Goal: Obtain resource: Obtain resource

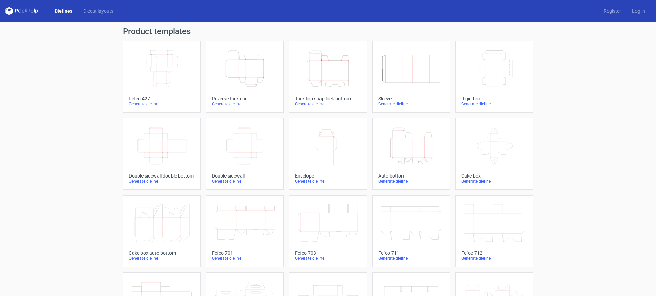
click at [159, 86] on icon "Width Depth Height" at bounding box center [162, 69] width 61 height 38
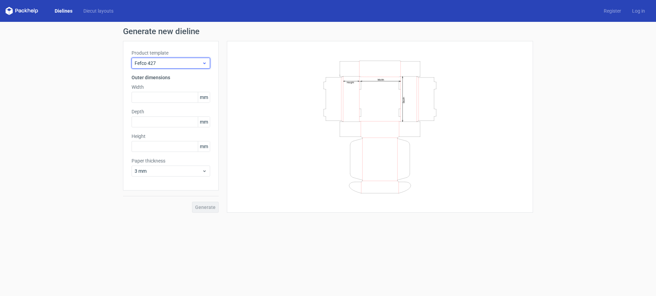
click at [199, 63] on span "Fefco 427" at bounding box center [168, 63] width 67 height 7
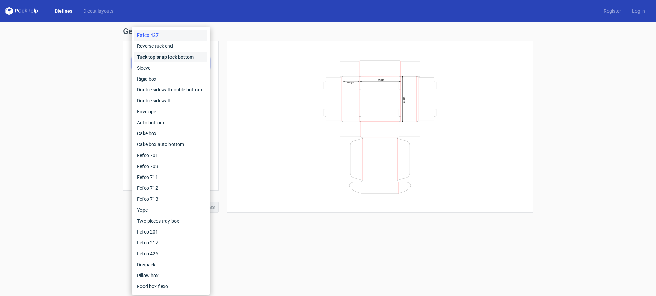
click at [153, 58] on div "Tuck top snap lock bottom" at bounding box center [170, 57] width 73 height 11
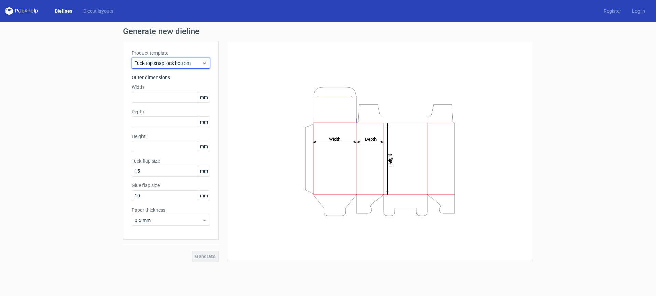
click at [190, 61] on span "Tuck top snap lock bottom" at bounding box center [168, 63] width 67 height 7
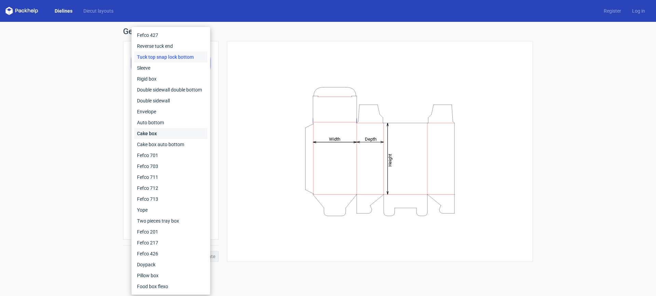
click at [151, 132] on div "Cake box" at bounding box center [170, 133] width 73 height 11
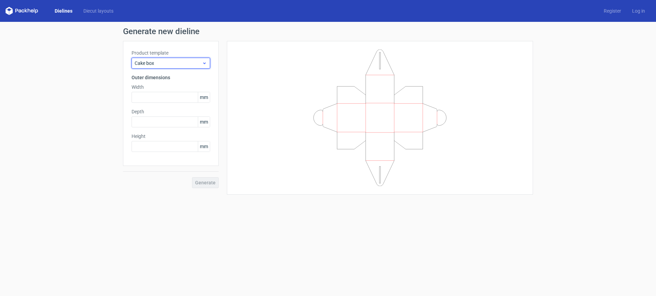
click at [181, 65] on span "Cake box" at bounding box center [168, 63] width 67 height 7
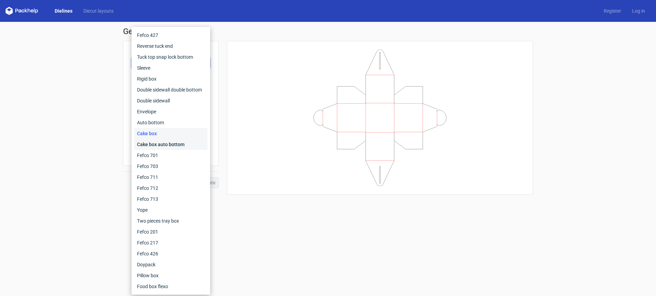
click at [168, 145] on div "Cake box auto bottom" at bounding box center [170, 144] width 73 height 11
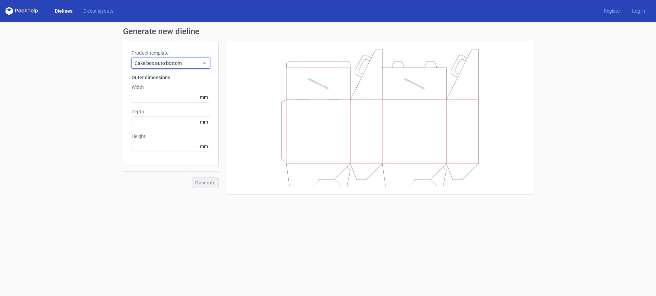
click at [166, 62] on span "Cake box auto bottom" at bounding box center [168, 63] width 67 height 7
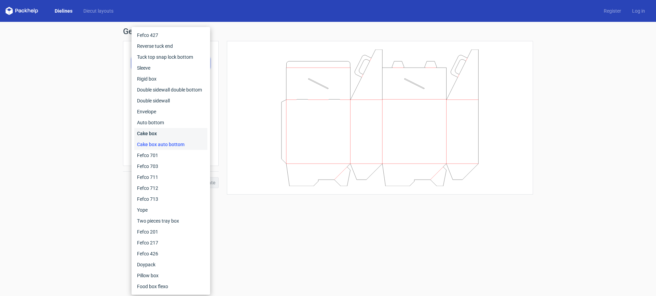
click at [150, 133] on div "Cake box" at bounding box center [170, 133] width 73 height 11
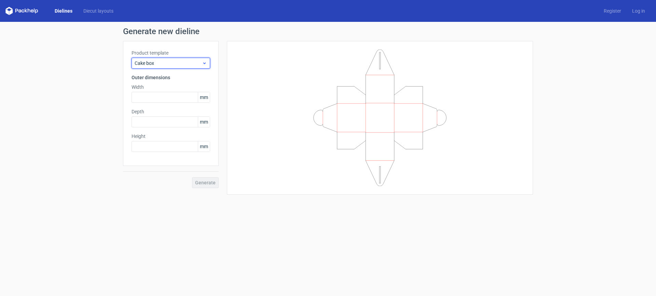
click at [177, 66] on span "Cake box" at bounding box center [168, 63] width 67 height 7
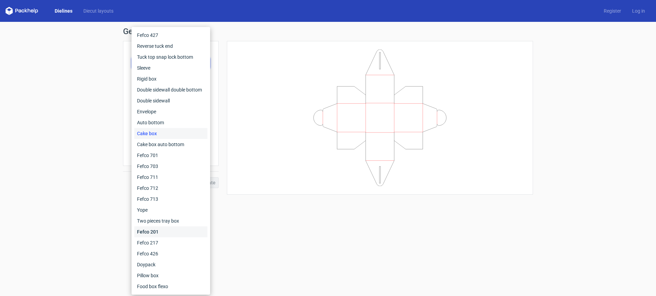
click at [156, 233] on div "Fefco 201" at bounding box center [170, 232] width 73 height 11
